Goal: Task Accomplishment & Management: Complete application form

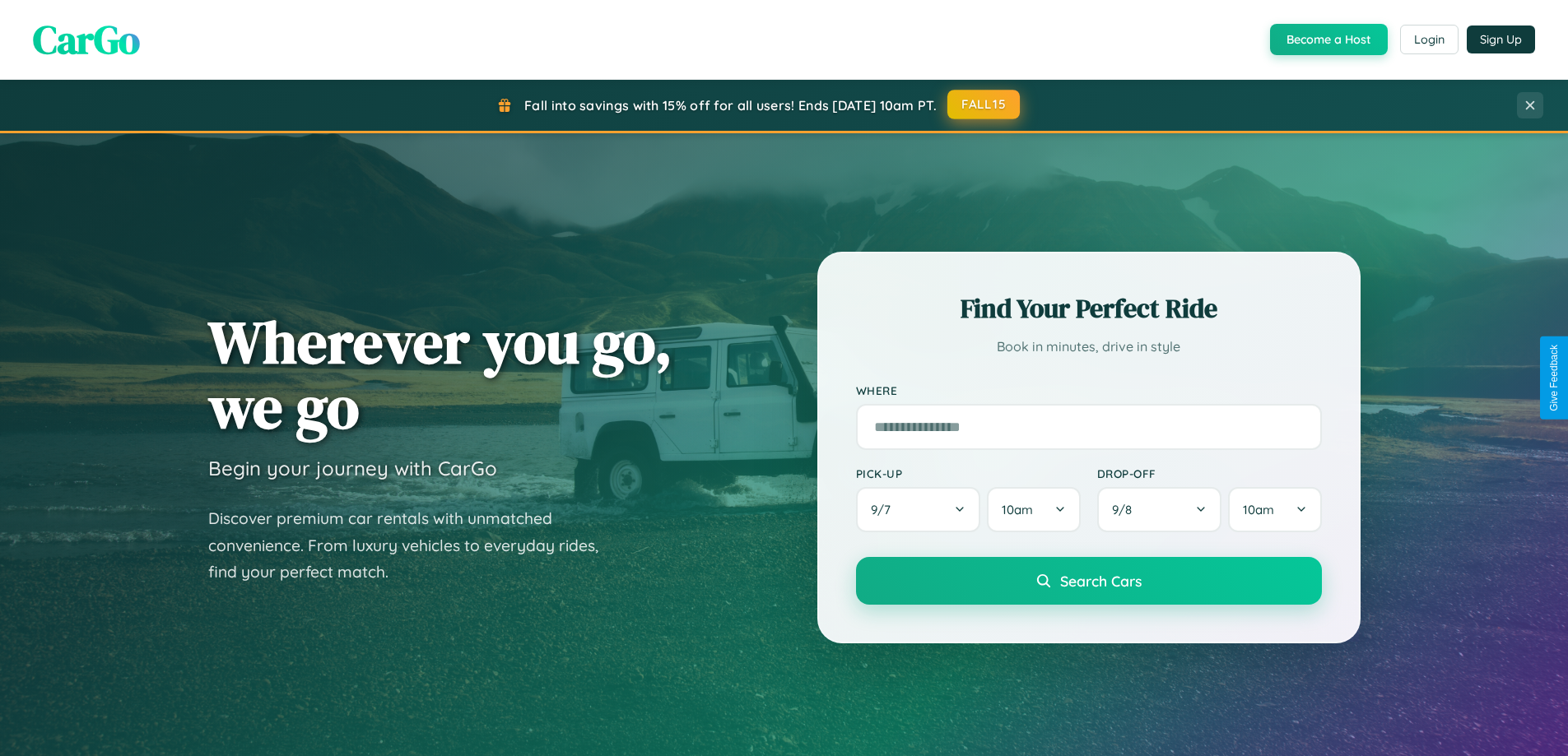
click at [984, 105] on button "FALL15" at bounding box center [983, 104] width 73 height 30
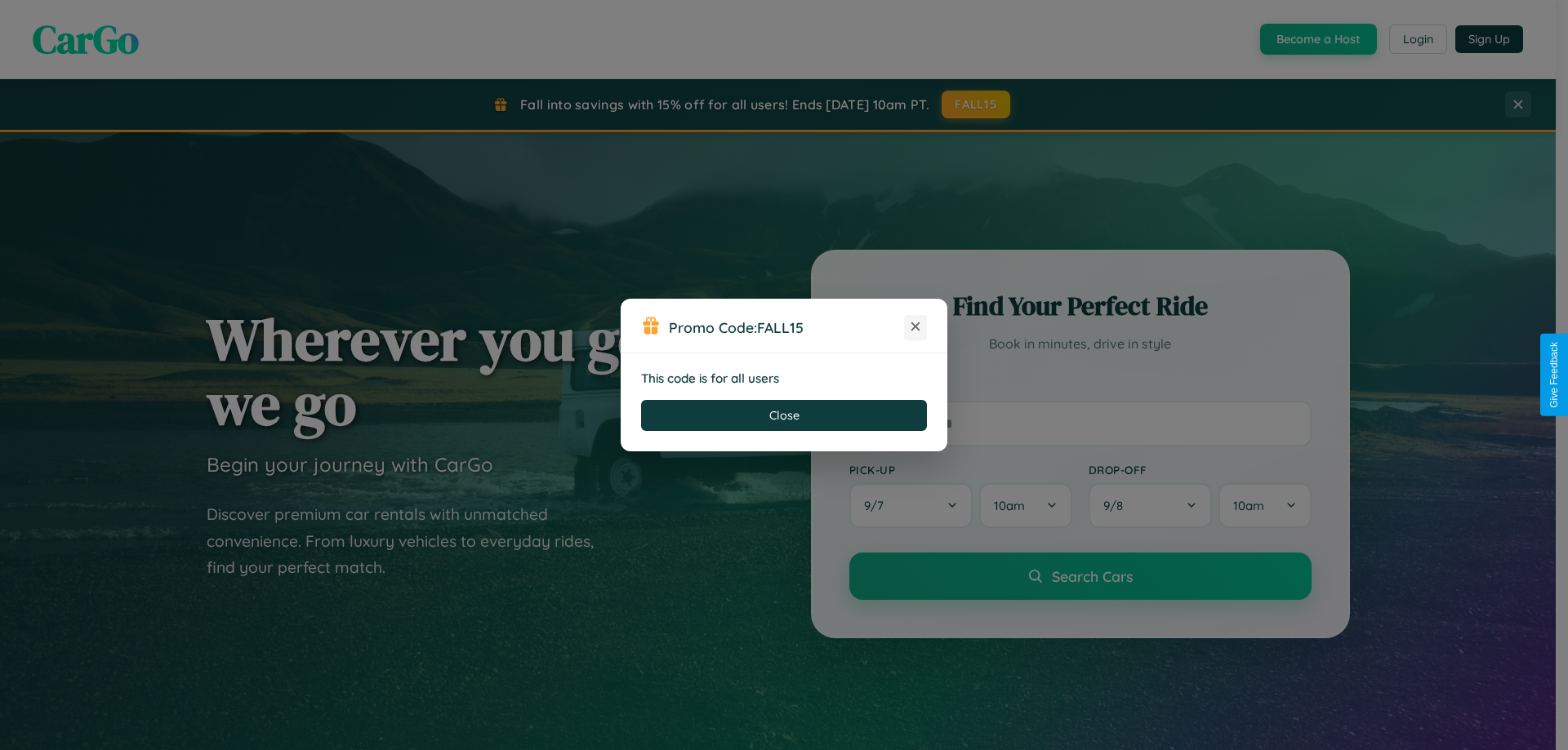
click at [915, 328] on icon at bounding box center [915, 326] width 16 height 16
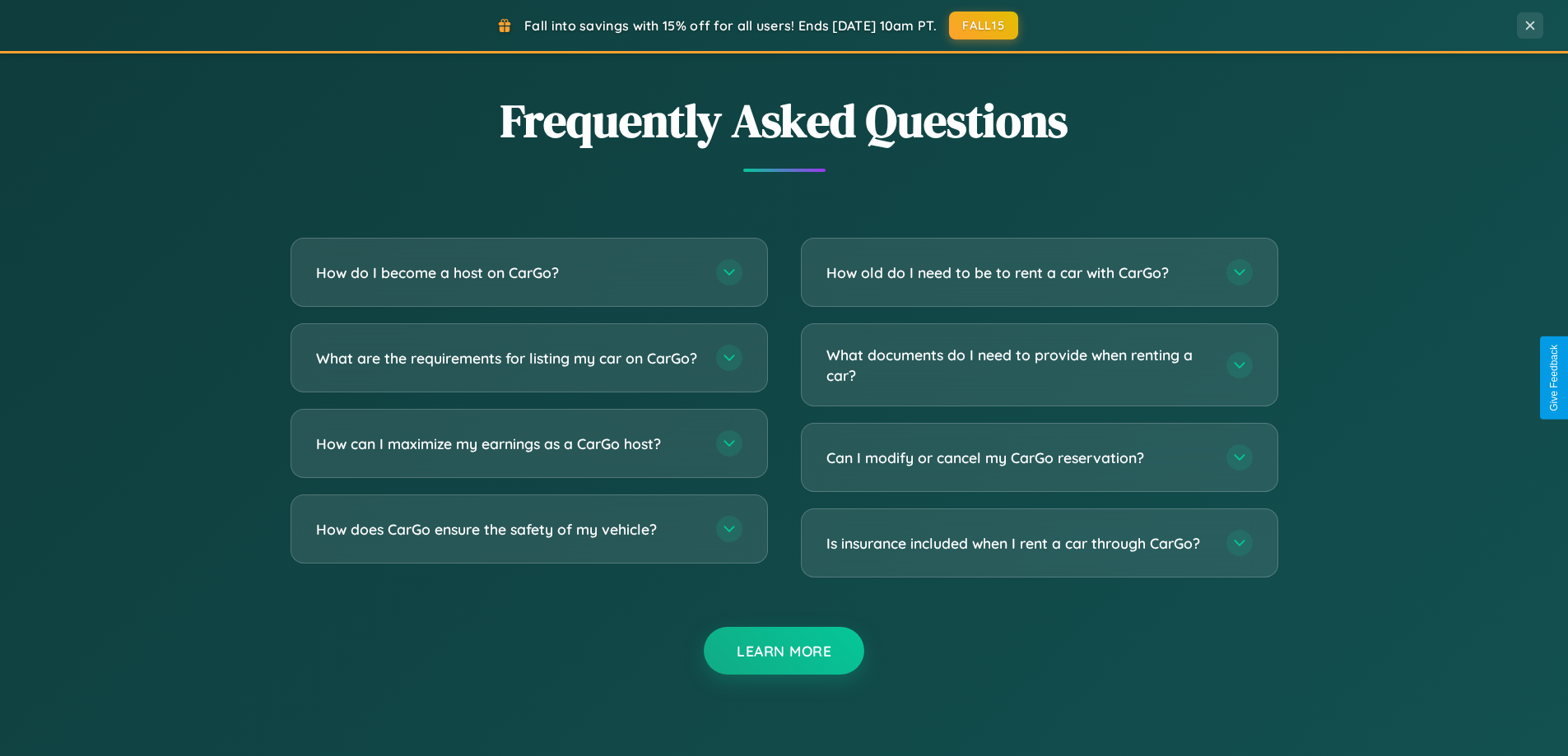
scroll to position [3167, 0]
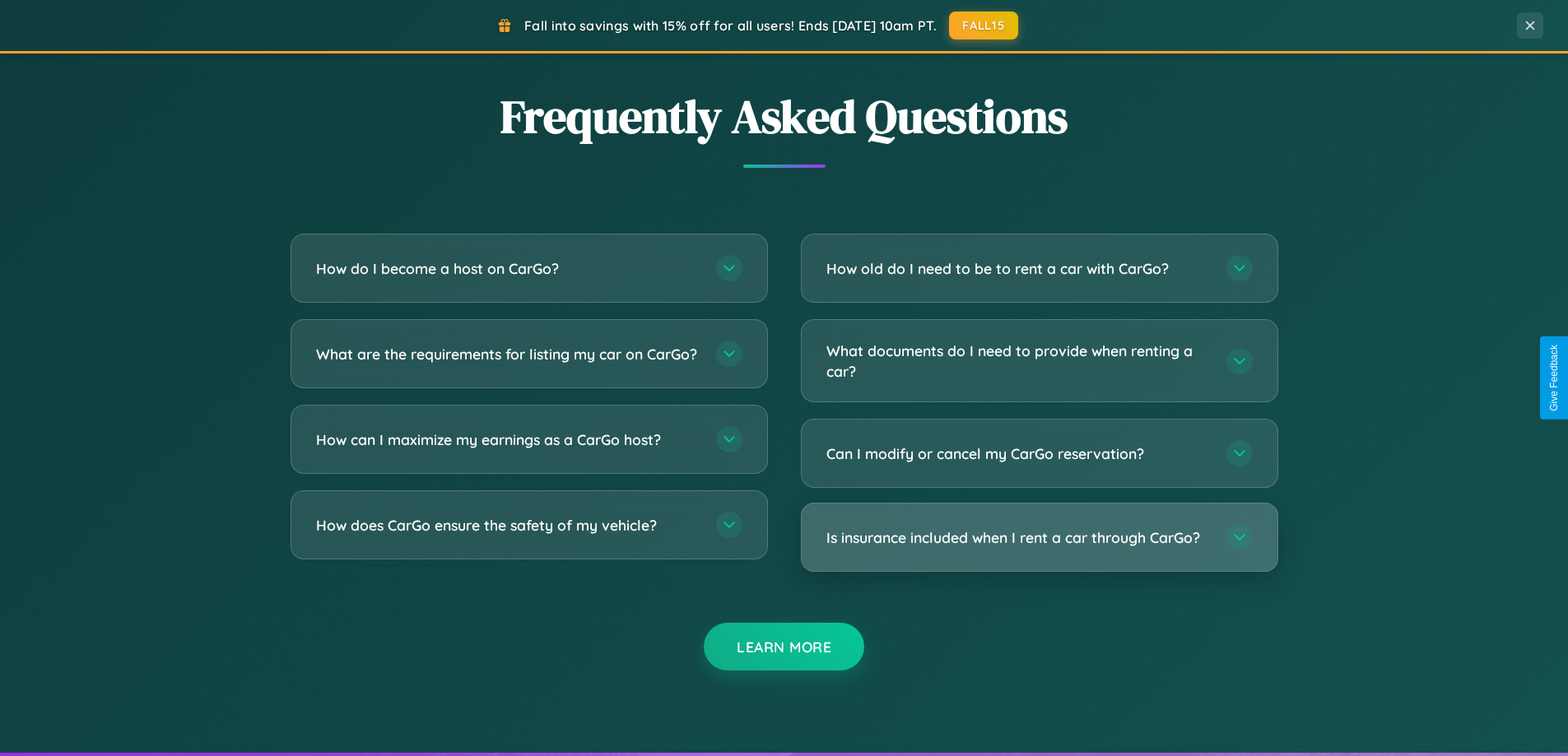
click at [1038, 538] on h3 "Is insurance included when I rent a car through CarGo?" at bounding box center [1018, 538] width 384 height 20
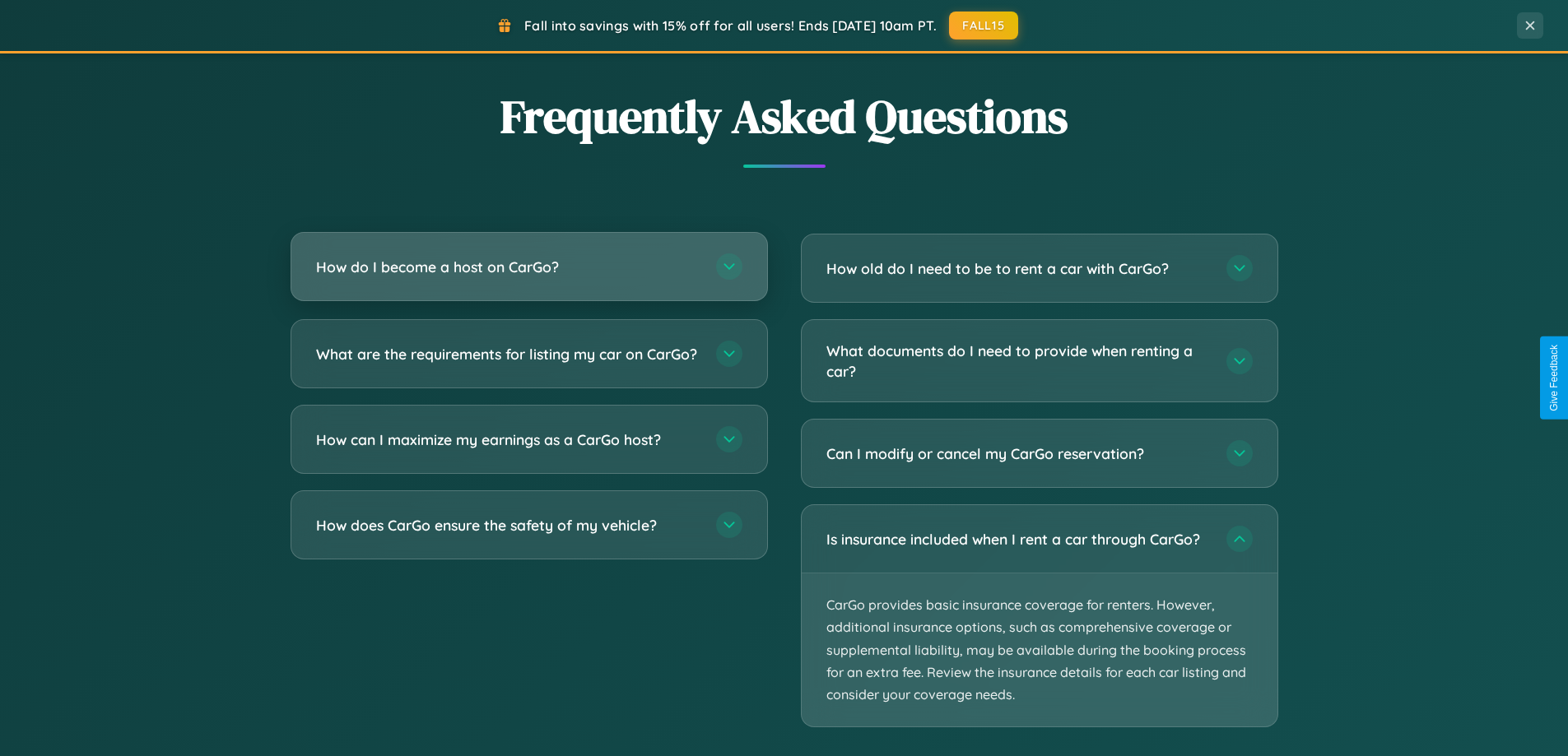
click at [528, 268] on h3 "How do I become a host on CarGo?" at bounding box center [508, 267] width 384 height 20
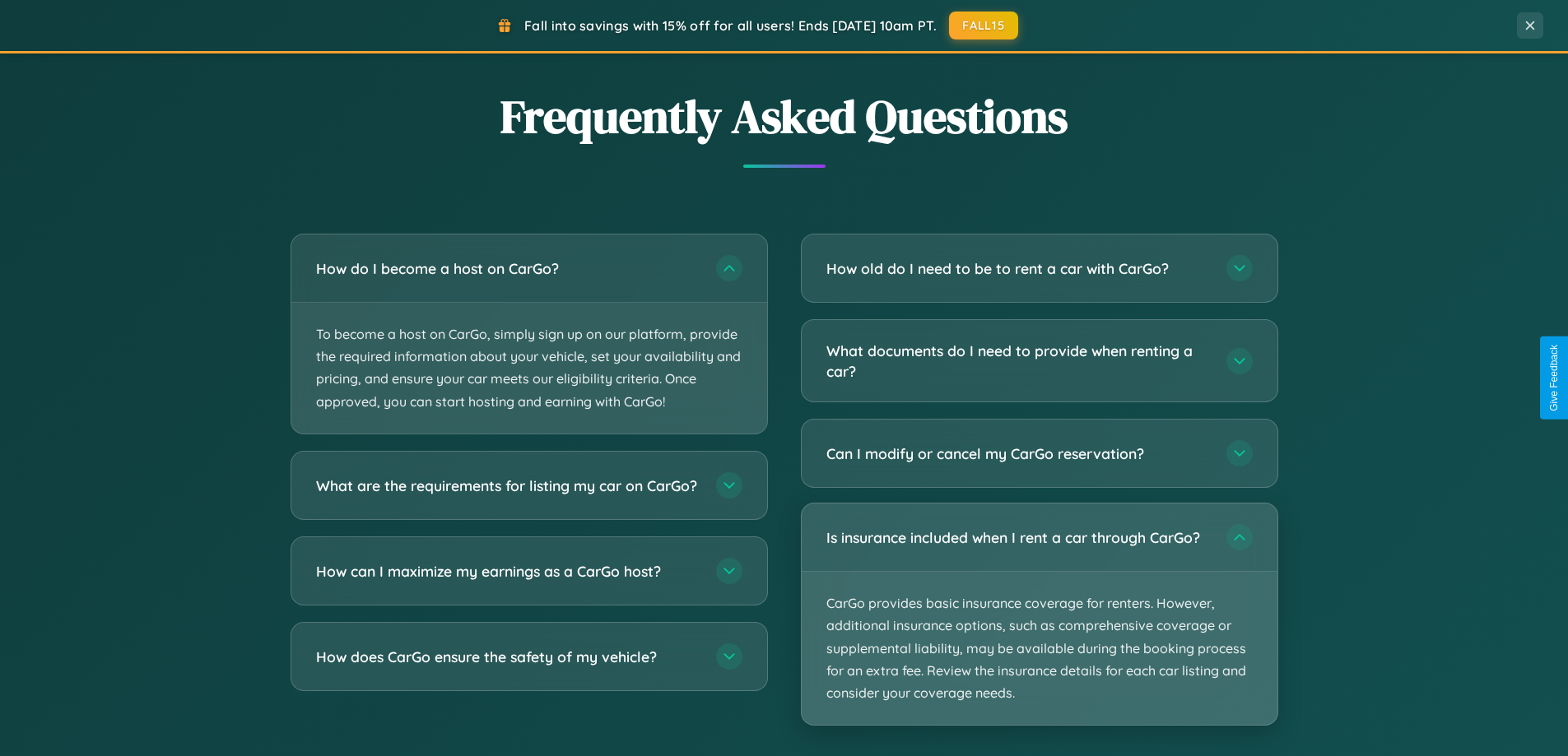
click at [1038, 616] on p "CarGo provides basic insurance coverage for renters. However, additional insura…" at bounding box center [1040, 648] width 476 height 153
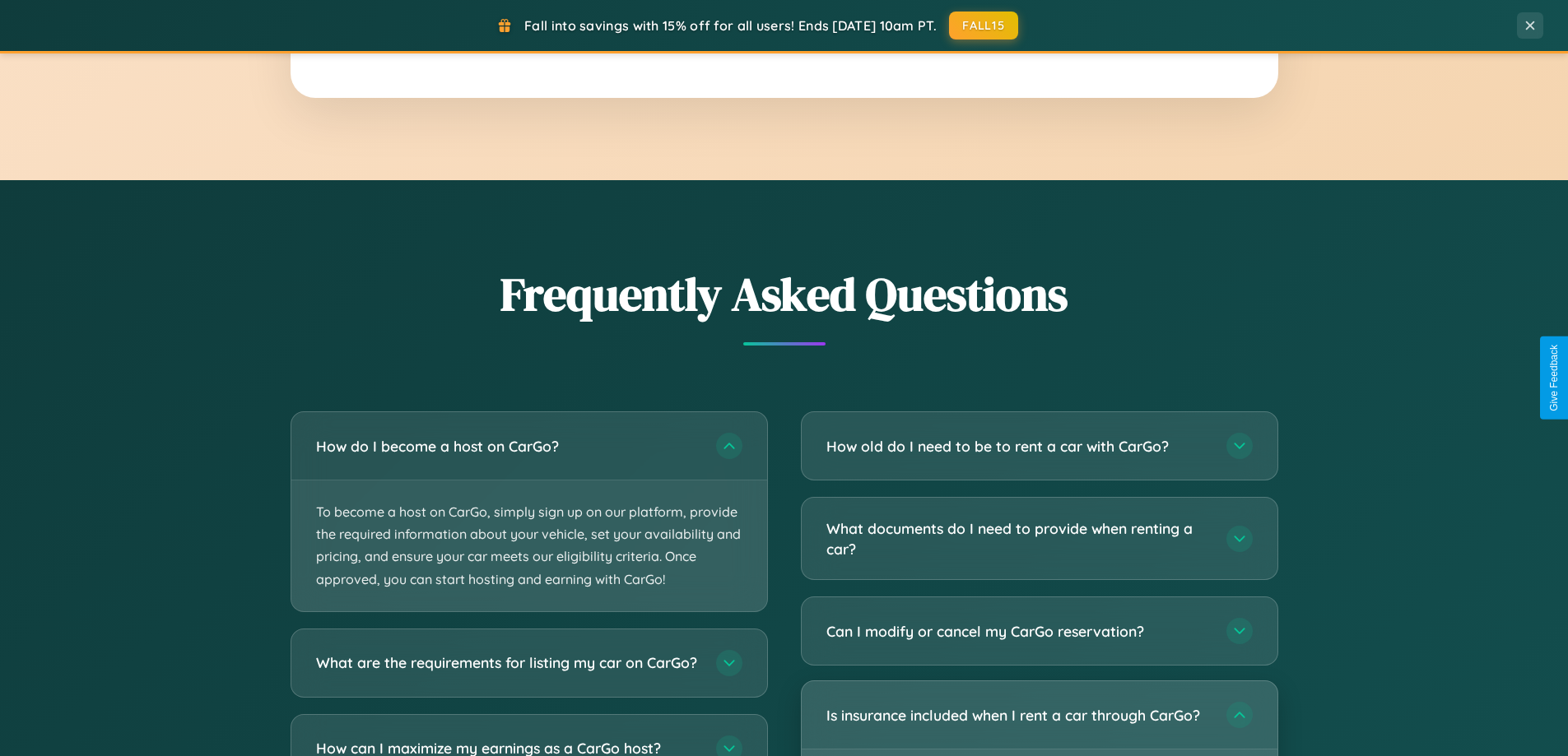
scroll to position [0, 0]
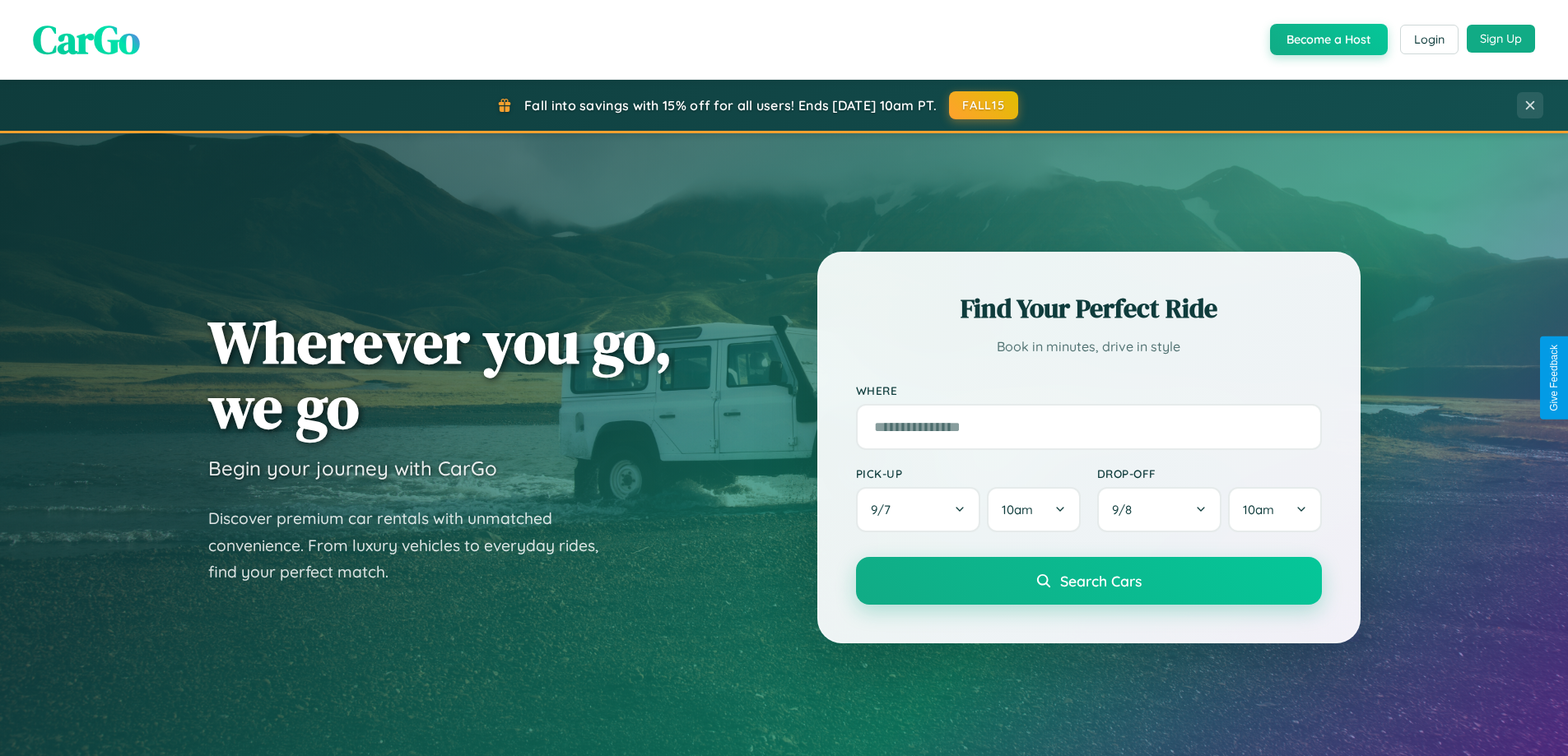
click at [1500, 38] on button "Sign Up" at bounding box center [1501, 38] width 68 height 28
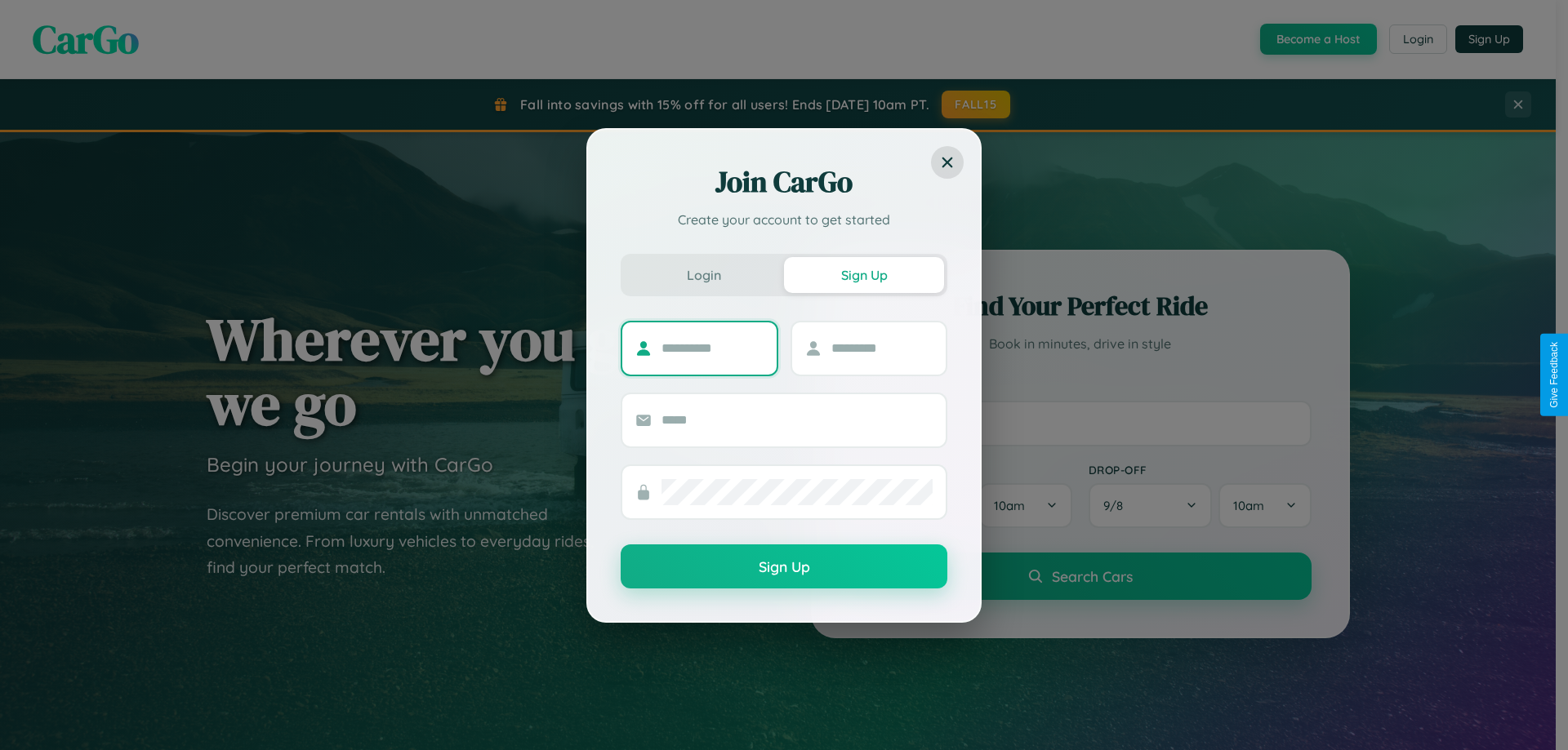
click at [712, 348] on input "text" at bounding box center [712, 348] width 102 height 26
type input "*********"
click at [881, 348] on input "text" at bounding box center [882, 348] width 102 height 26
type input "*******"
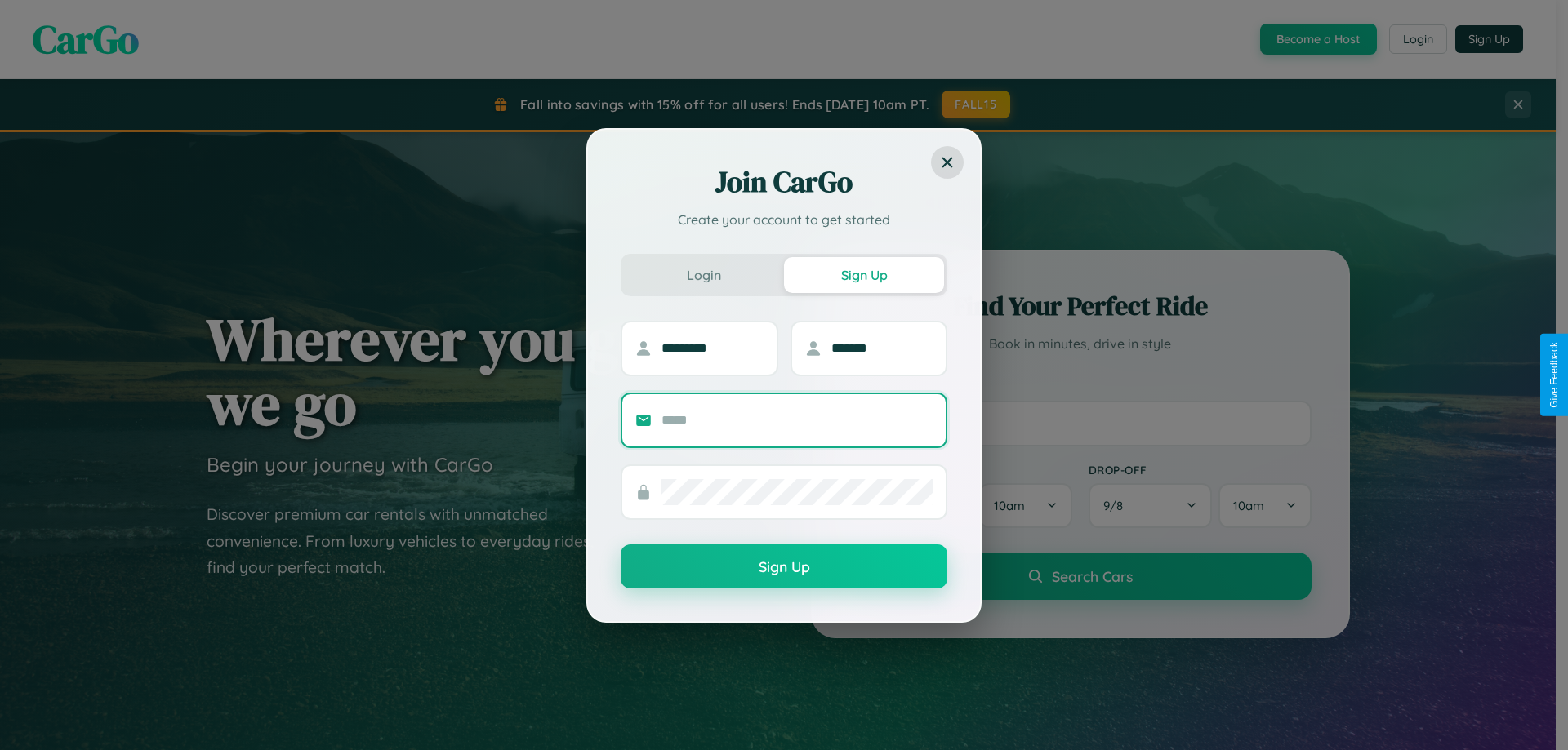
click at [797, 420] on input "text" at bounding box center [797, 420] width 271 height 26
type input "**********"
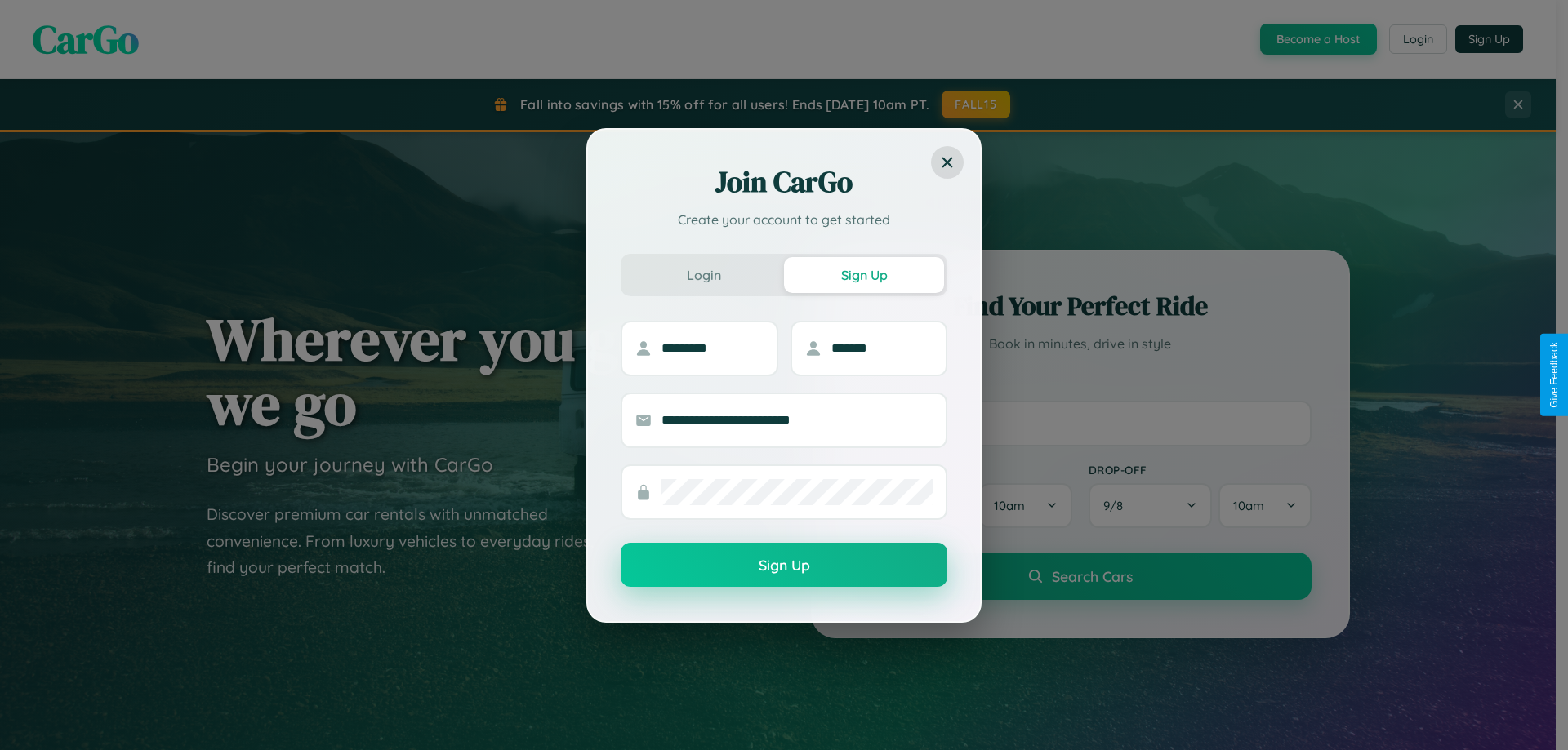
click at [784, 565] on button "Sign Up" at bounding box center [784, 565] width 327 height 44
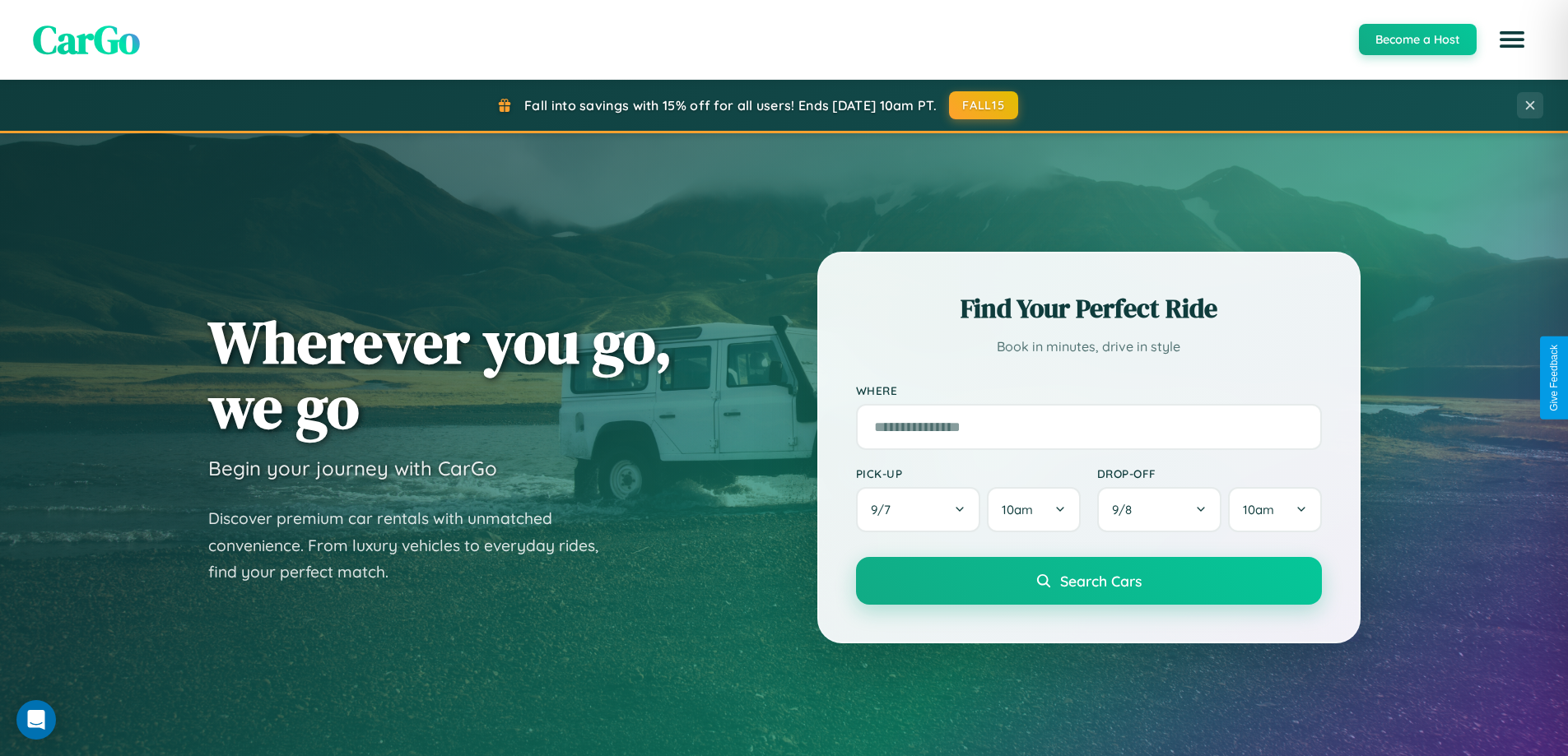
scroll to position [49, 0]
